Goal: Task Accomplishment & Management: Manage account settings

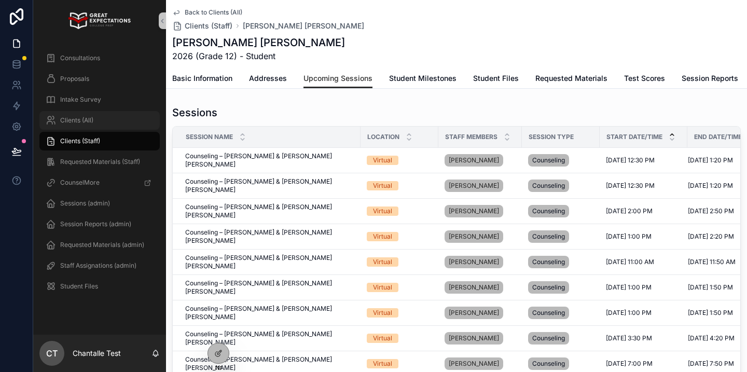
click at [118, 122] on div "Clients (All)" at bounding box center [100, 120] width 108 height 17
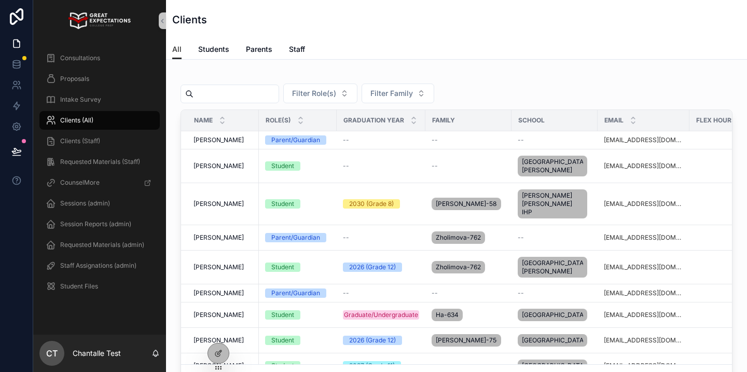
click at [234, 90] on input "scrollable content" at bounding box center [235, 94] width 85 height 15
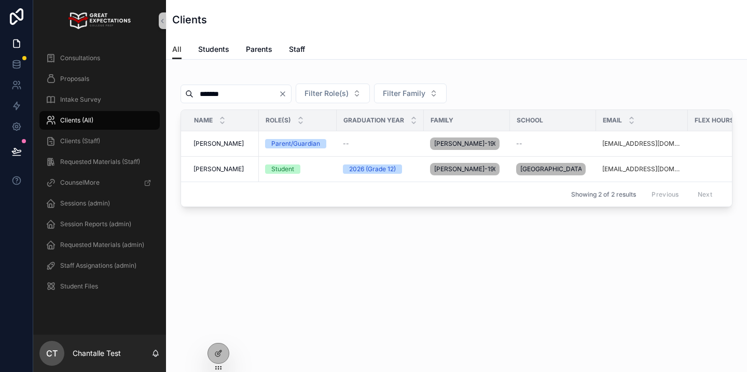
type input "*******"
click at [289, 98] on div "*******" at bounding box center [235, 94] width 111 height 19
click at [88, 263] on span "Staff Assignations (admin)" at bounding box center [98, 265] width 76 height 8
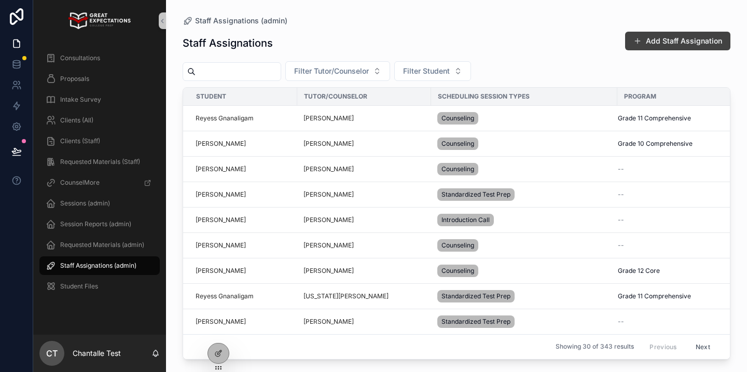
click at [652, 39] on button "Add Staff Assignation" at bounding box center [677, 41] width 105 height 19
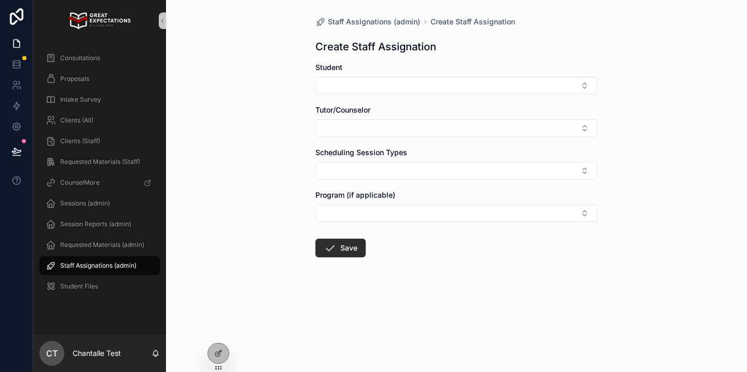
click at [477, 101] on form "Student Tutor/Counselor Scheduling Session Types Program (if applicable) Save" at bounding box center [456, 192] width 282 height 261
click at [115, 262] on span "Staff Assignations (admin)" at bounding box center [98, 265] width 76 height 8
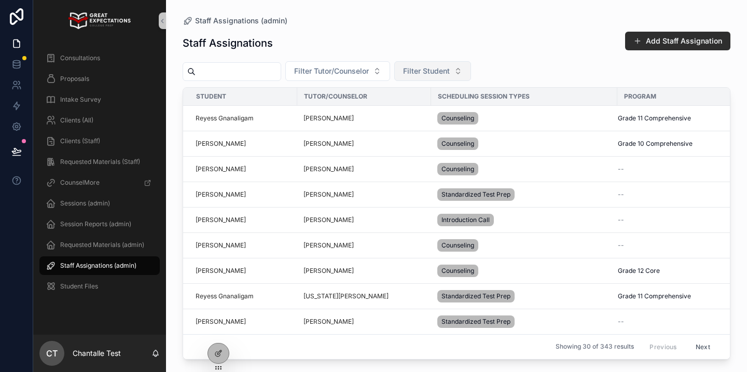
click at [470, 74] on button "Filter Student" at bounding box center [432, 71] width 77 height 20
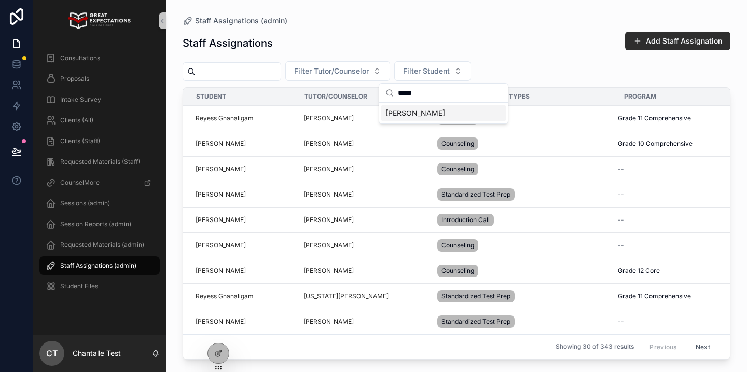
type input "*****"
click at [451, 114] on div "Henrietta Burkley" at bounding box center [443, 113] width 124 height 17
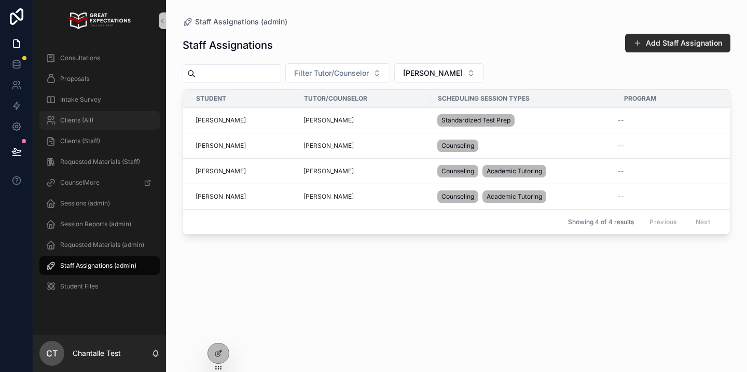
click at [113, 121] on div "Clients (All)" at bounding box center [100, 120] width 108 height 17
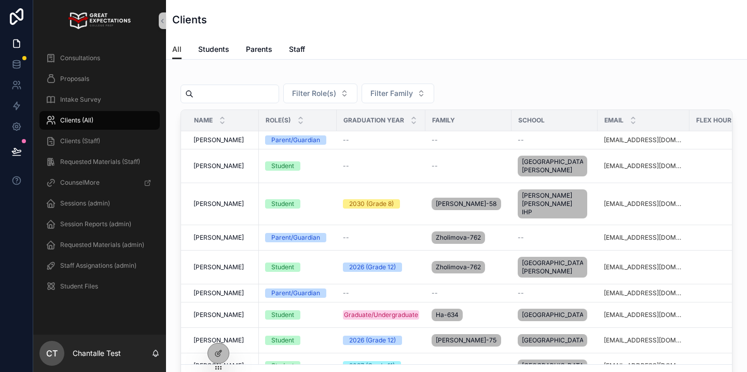
click at [254, 95] on input "scrollable content" at bounding box center [235, 94] width 85 height 15
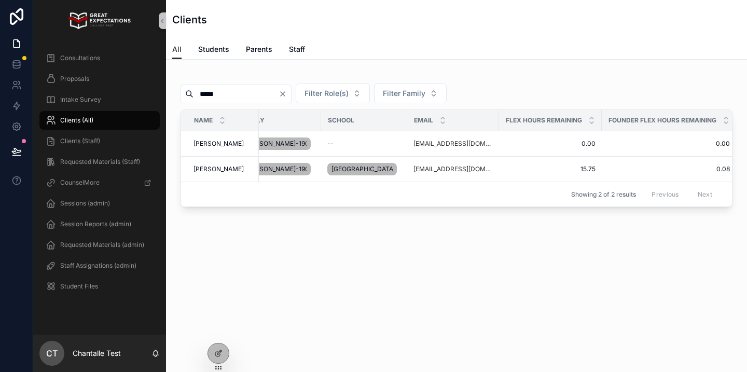
scroll to position [0, 253]
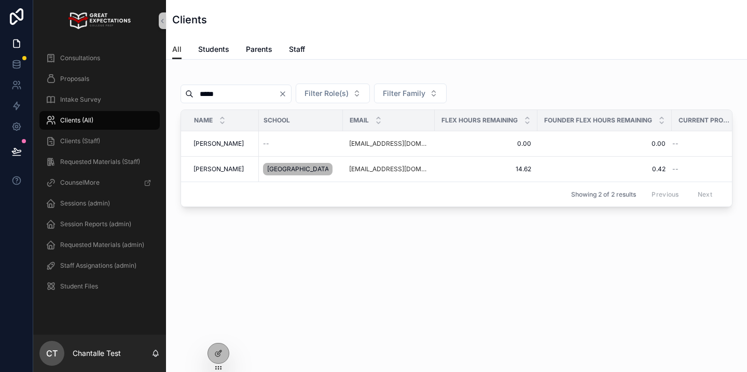
click at [211, 95] on input "*****" at bounding box center [235, 94] width 85 height 15
type input "****"
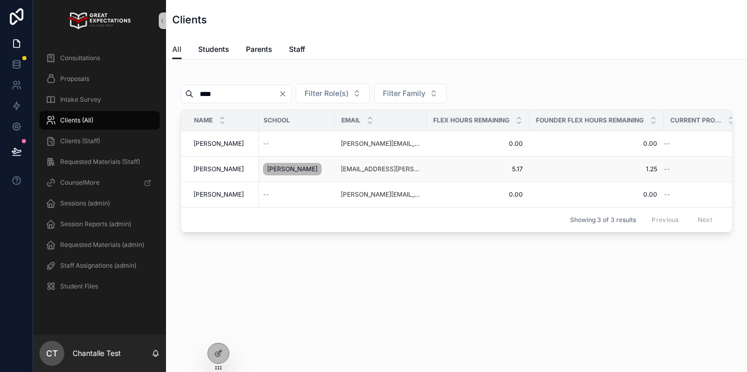
click at [212, 170] on span "Paige Haas" at bounding box center [218, 169] width 50 height 8
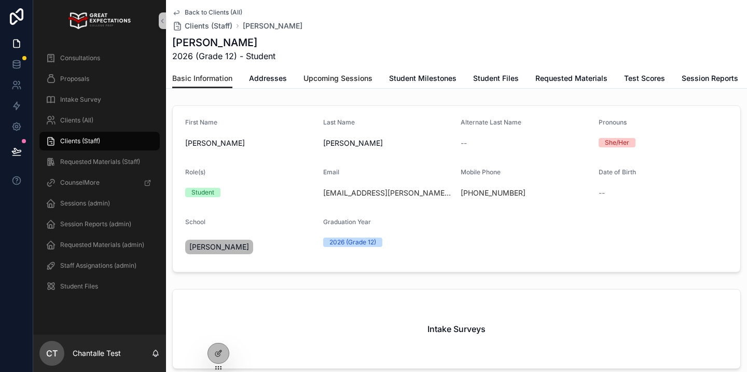
click at [338, 81] on span "Upcoming Sessions" at bounding box center [337, 78] width 69 height 10
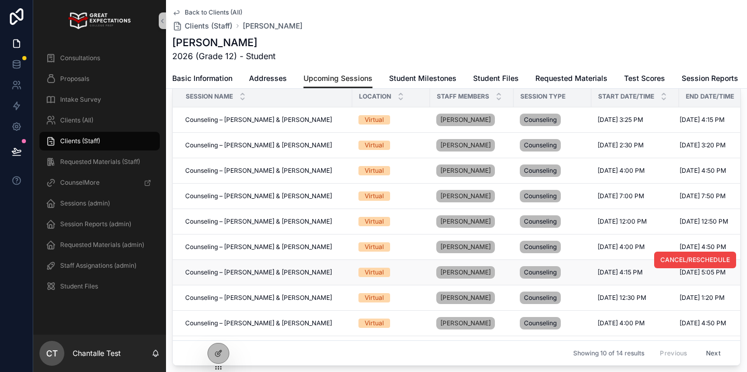
scroll to position [21, 0]
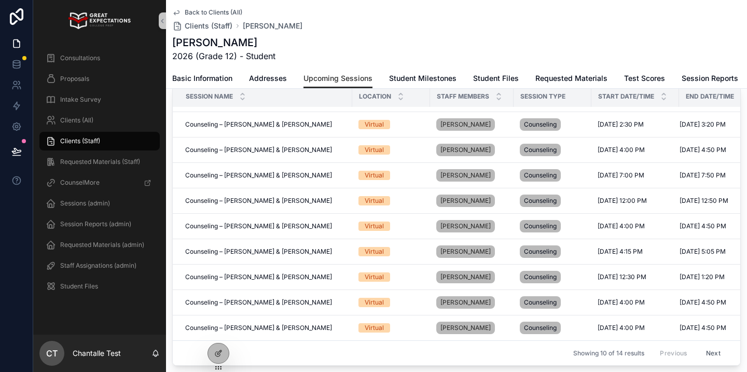
click at [717, 352] on button "Next" at bounding box center [713, 353] width 29 height 16
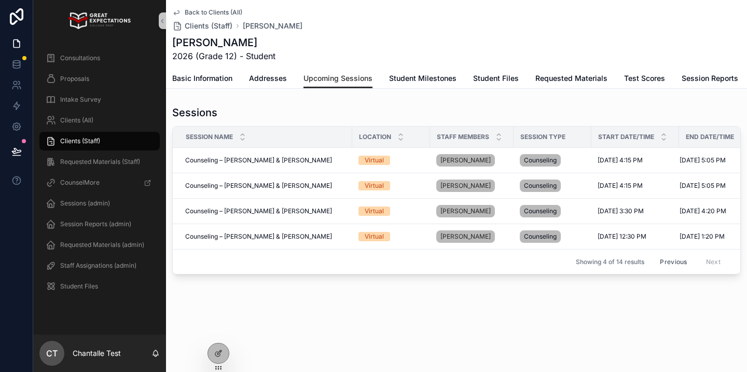
click at [682, 260] on button "Previous" at bounding box center [672, 262] width 41 height 16
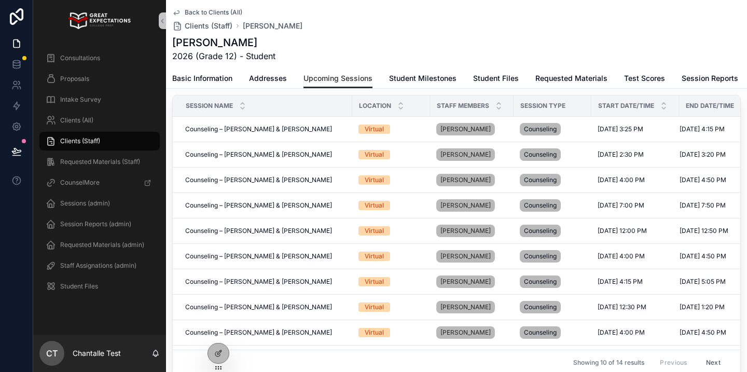
scroll to position [33, 0]
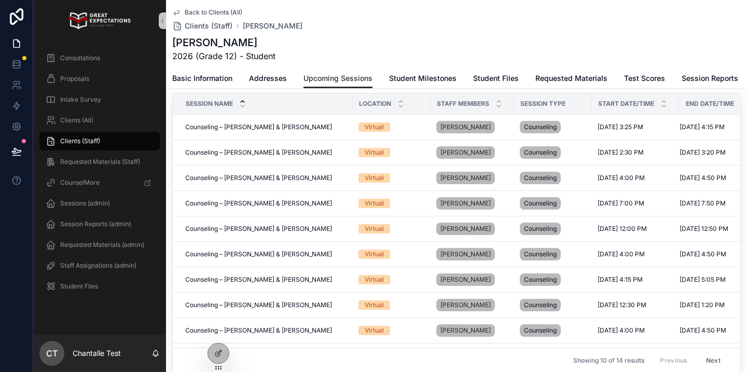
click at [243, 100] on icon "scrollable content" at bounding box center [242, 101] width 7 height 7
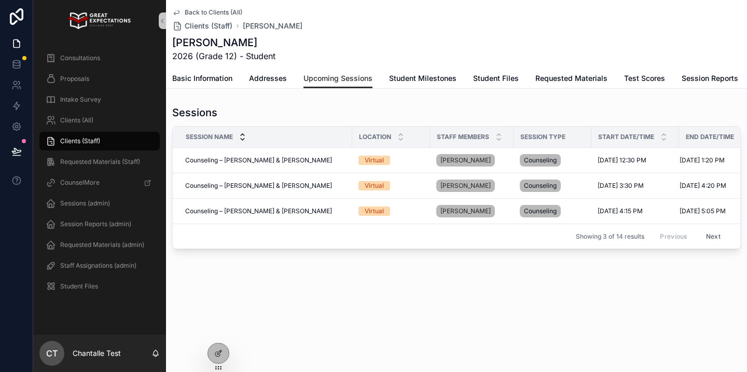
click at [243, 139] on icon "scrollable content" at bounding box center [242, 139] width 7 height 7
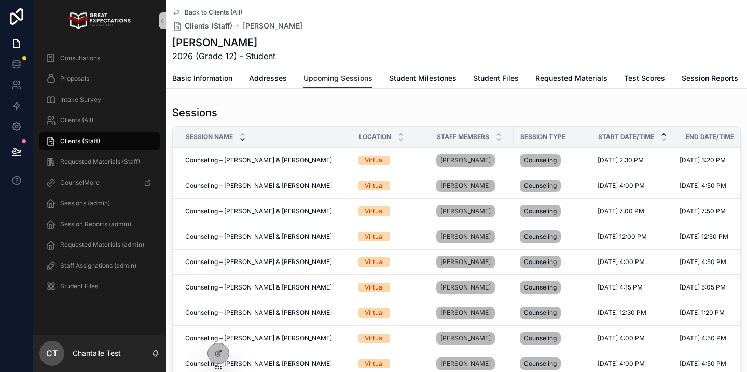
click at [664, 131] on icon "scrollable content" at bounding box center [663, 134] width 7 height 7
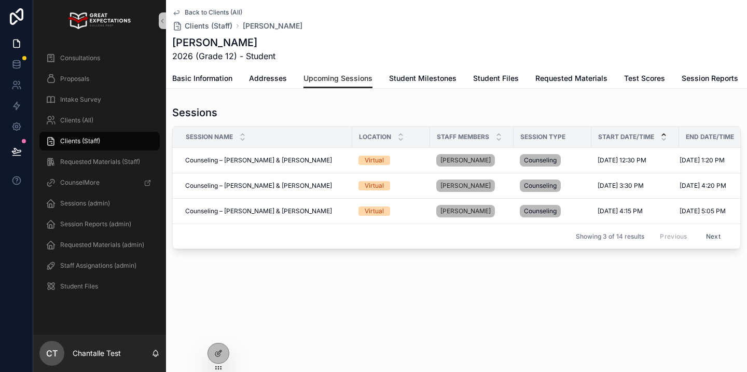
click at [664, 134] on icon "scrollable content" at bounding box center [664, 135] width 4 height 2
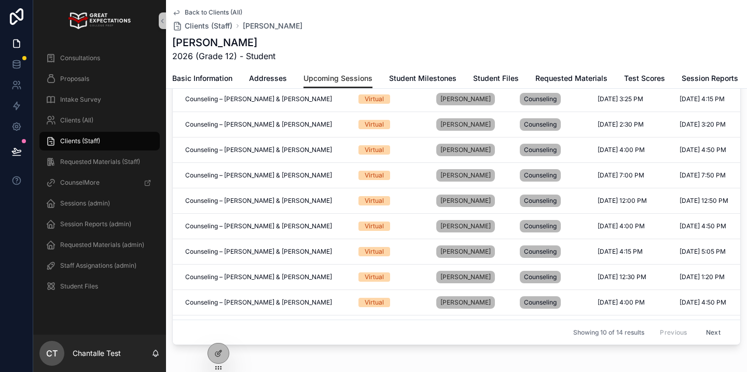
click at [713, 333] on button "Next" at bounding box center [713, 332] width 29 height 16
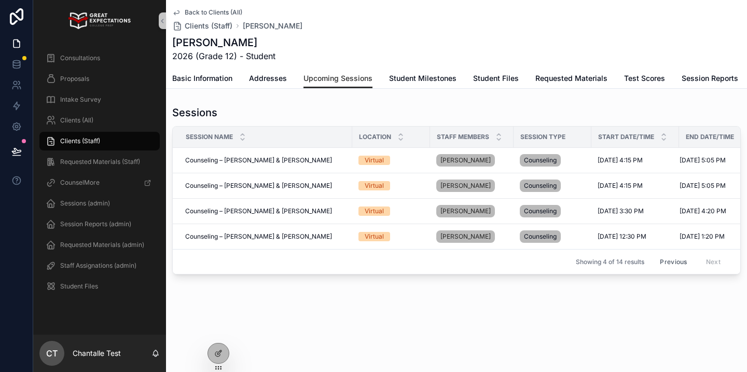
click at [686, 262] on button "Previous" at bounding box center [672, 262] width 41 height 16
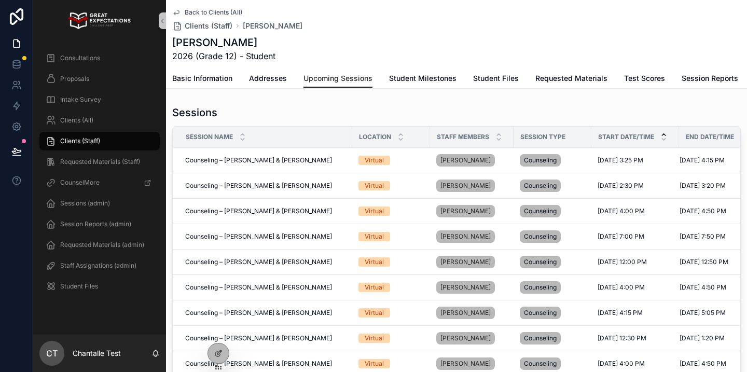
click at [663, 134] on icon "scrollable content" at bounding box center [664, 135] width 4 height 2
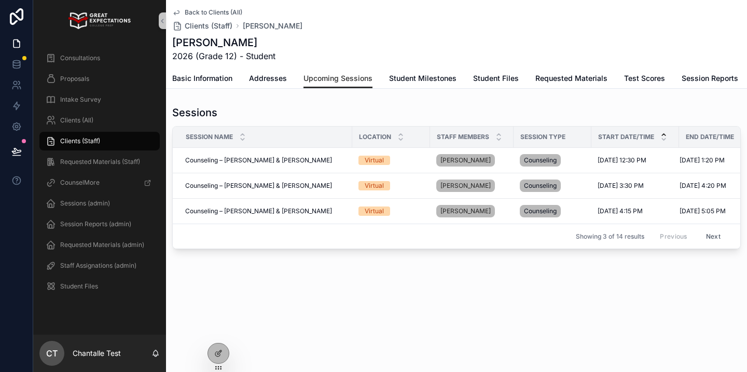
click at [714, 237] on button "Next" at bounding box center [713, 236] width 29 height 16
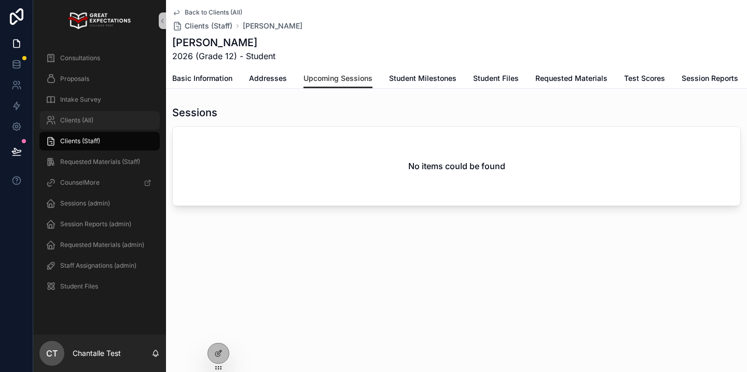
click at [105, 126] on div "Clients (All)" at bounding box center [100, 120] width 108 height 17
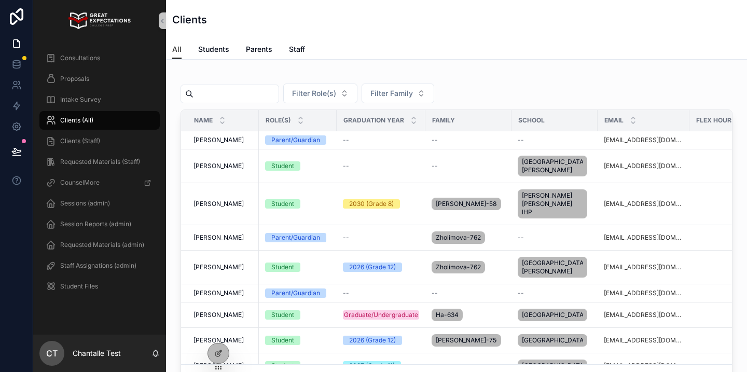
click at [260, 95] on input "scrollable content" at bounding box center [235, 94] width 85 height 15
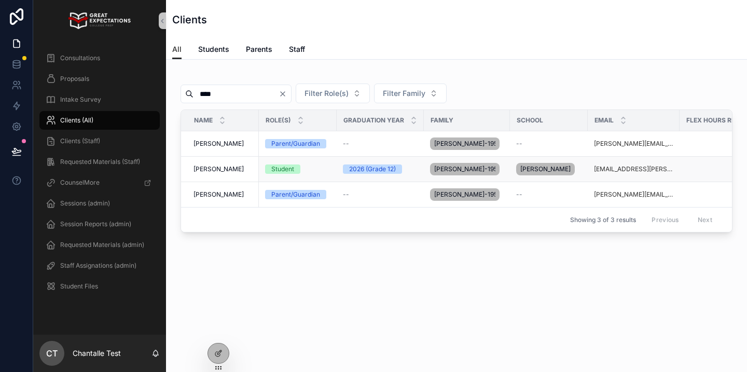
type input "****"
click at [211, 165] on span "Paige Haas" at bounding box center [218, 169] width 50 height 8
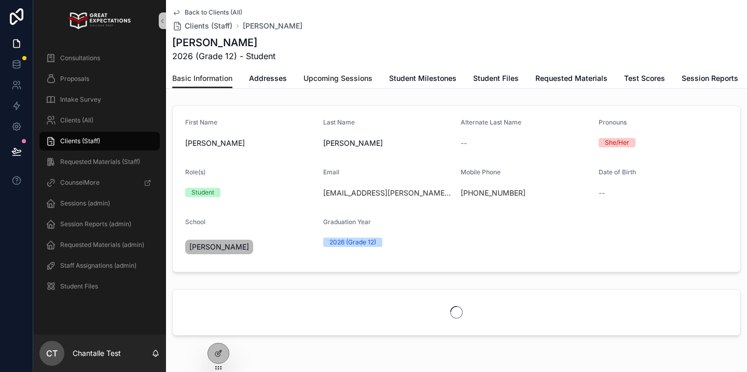
click at [313, 82] on span "Upcoming Sessions" at bounding box center [337, 78] width 69 height 10
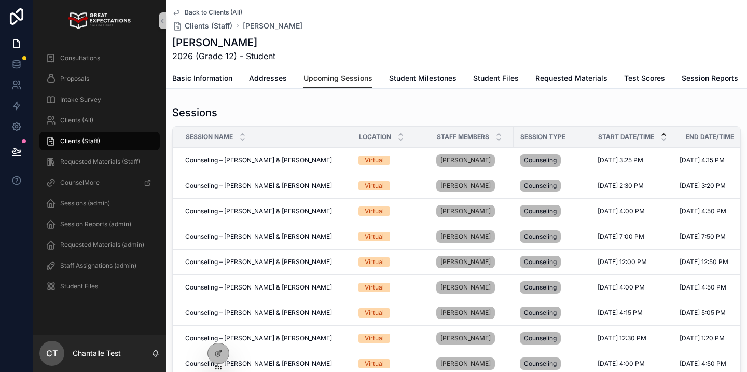
click at [664, 134] on icon "scrollable content" at bounding box center [664, 135] width 4 height 2
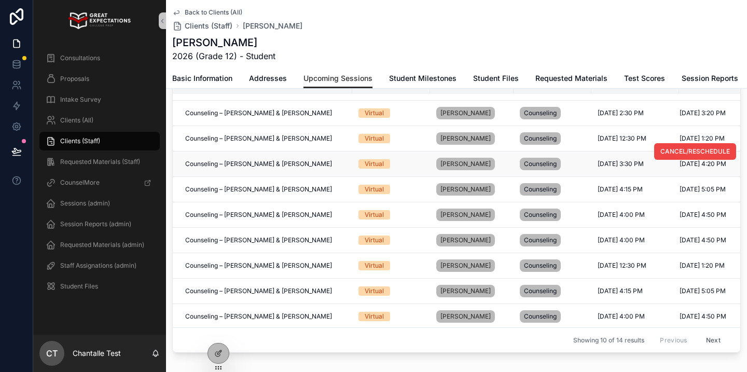
scroll to position [21, 0]
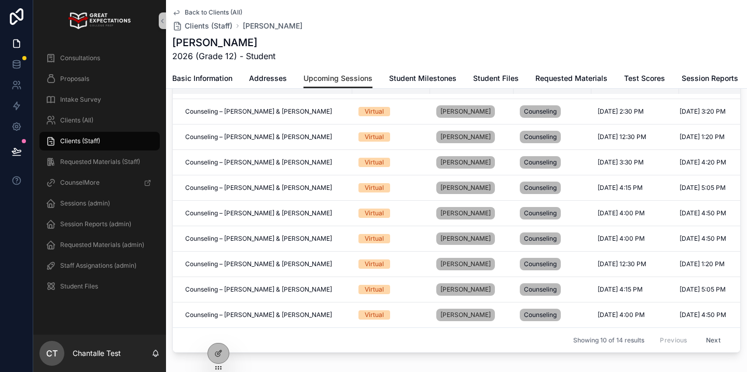
click at [718, 341] on button "Next" at bounding box center [713, 340] width 29 height 16
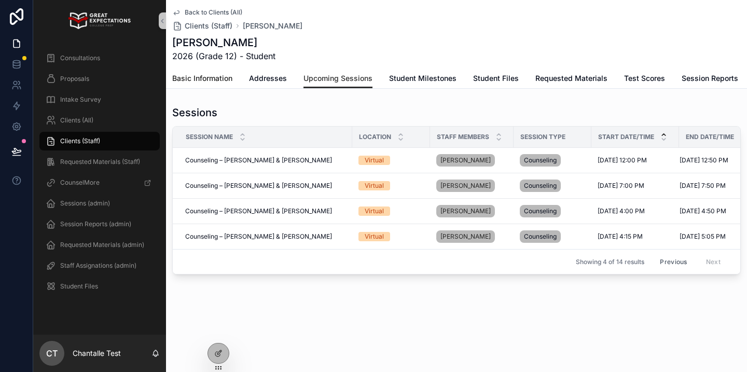
click at [215, 81] on span "Basic Information" at bounding box center [202, 78] width 60 height 10
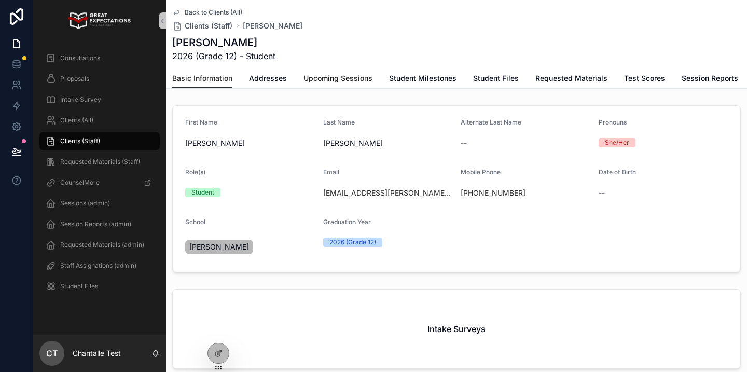
click at [314, 80] on span "Upcoming Sessions" at bounding box center [337, 78] width 69 height 10
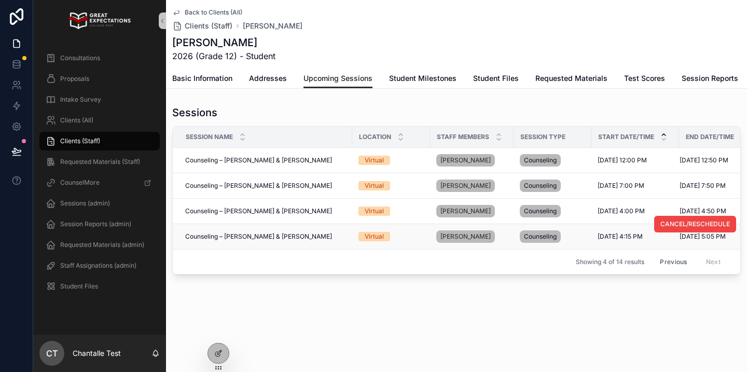
scroll to position [0, 18]
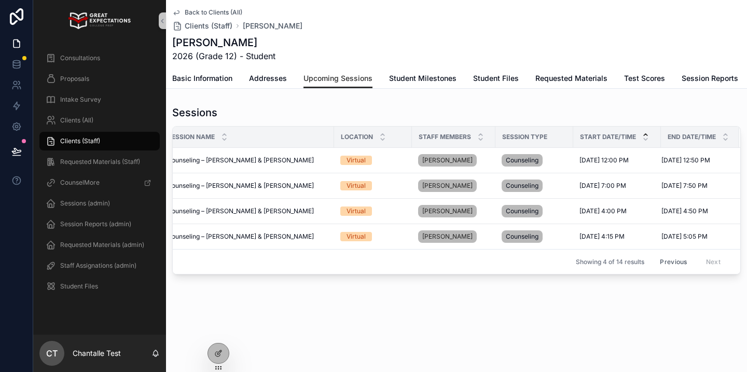
click at [661, 269] on button "Previous" at bounding box center [672, 262] width 41 height 16
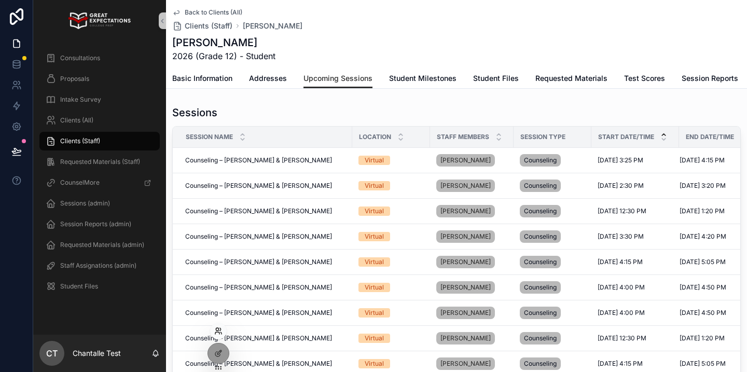
click at [216, 333] on icon at bounding box center [218, 331] width 8 height 8
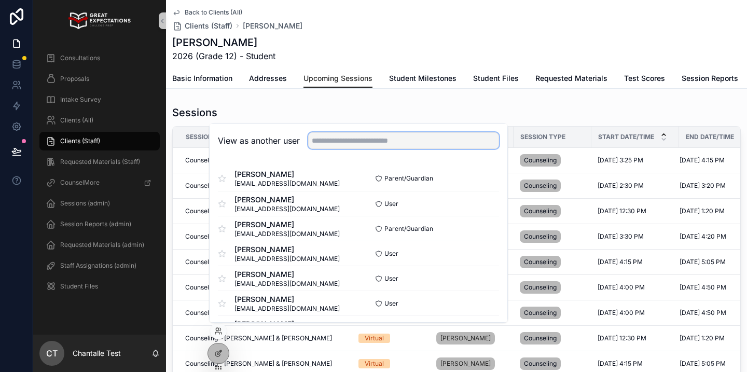
click at [338, 140] on input "text" at bounding box center [403, 140] width 191 height 17
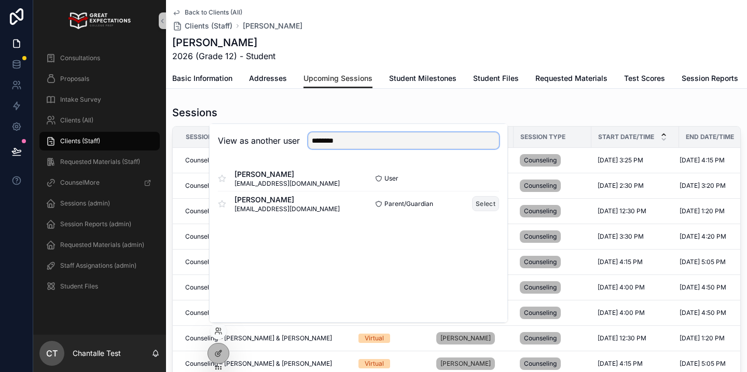
type input "********"
click at [485, 210] on button "Select" at bounding box center [485, 203] width 27 height 15
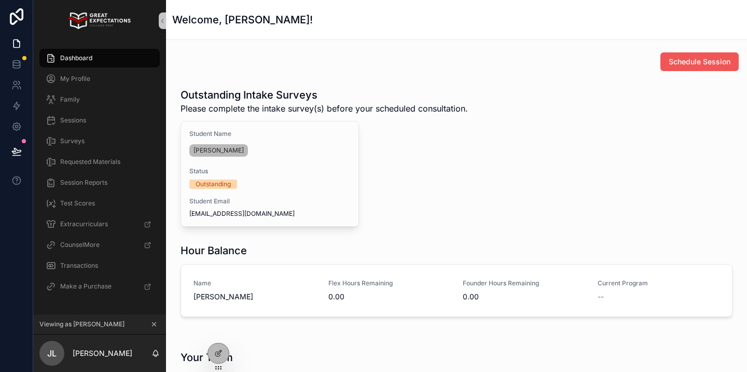
click at [679, 62] on span "Schedule Session" at bounding box center [699, 62] width 62 height 10
